Goal: Book appointment/travel/reservation

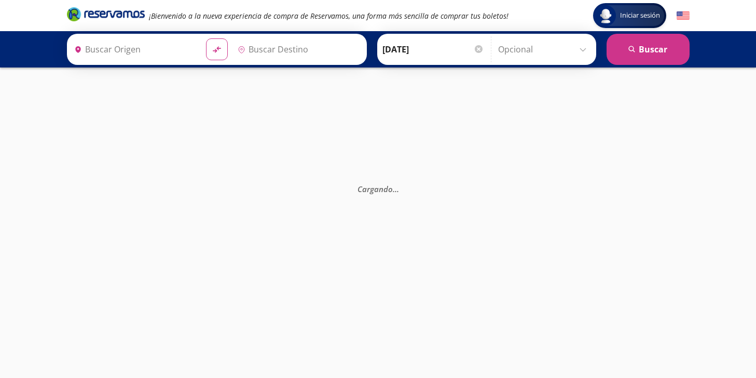
type input "Terminal [GEOGRAPHIC_DATA], [GEOGRAPHIC_DATA]"
type input "Central de Autobuses [DATE][GEOGRAPHIC_DATA][PERSON_NAME], [GEOGRAPHIC_DATA]"
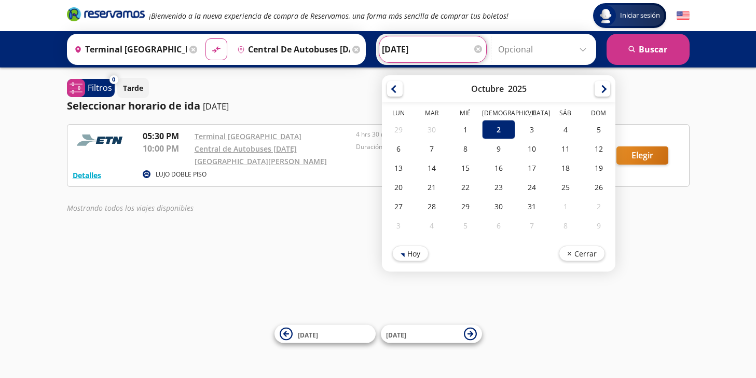
click at [443, 51] on input "[DATE]" at bounding box center [433, 49] width 102 height 26
click at [470, 130] on div "1" at bounding box center [465, 129] width 33 height 19
type input "[DATE]"
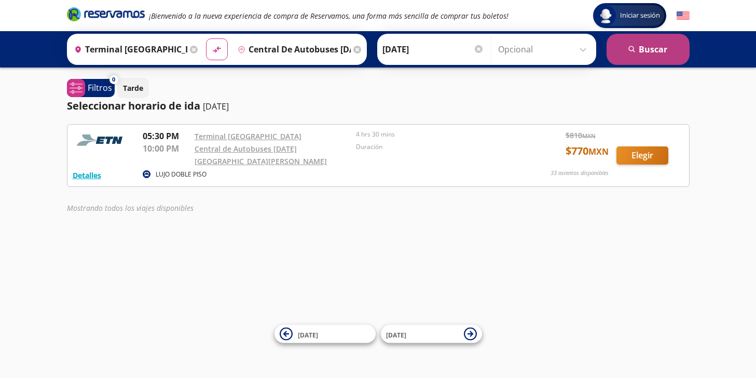
click at [644, 52] on button "search [GEOGRAPHIC_DATA]" at bounding box center [648, 49] width 83 height 31
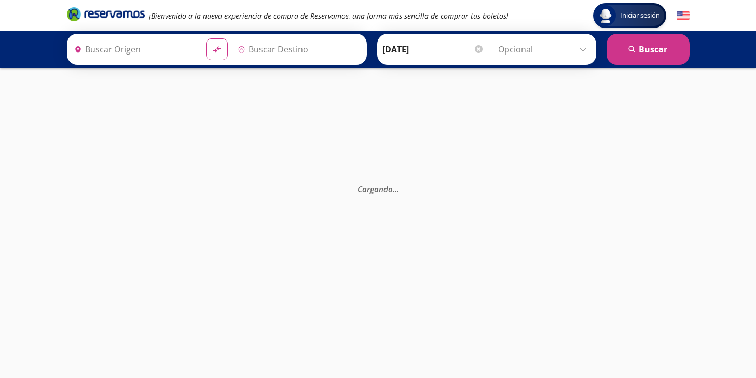
type input "Terminal [GEOGRAPHIC_DATA], [GEOGRAPHIC_DATA]"
type input "Central de Autobuses [DATE][GEOGRAPHIC_DATA][PERSON_NAME], [GEOGRAPHIC_DATA]"
